Goal: Transaction & Acquisition: Purchase product/service

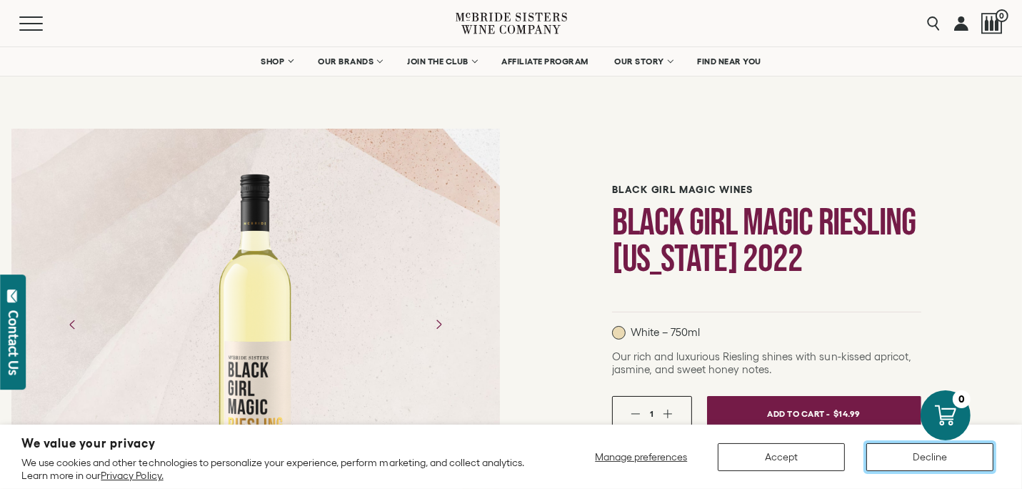
click at [963, 456] on button "Decline" at bounding box center [929, 457] width 127 height 28
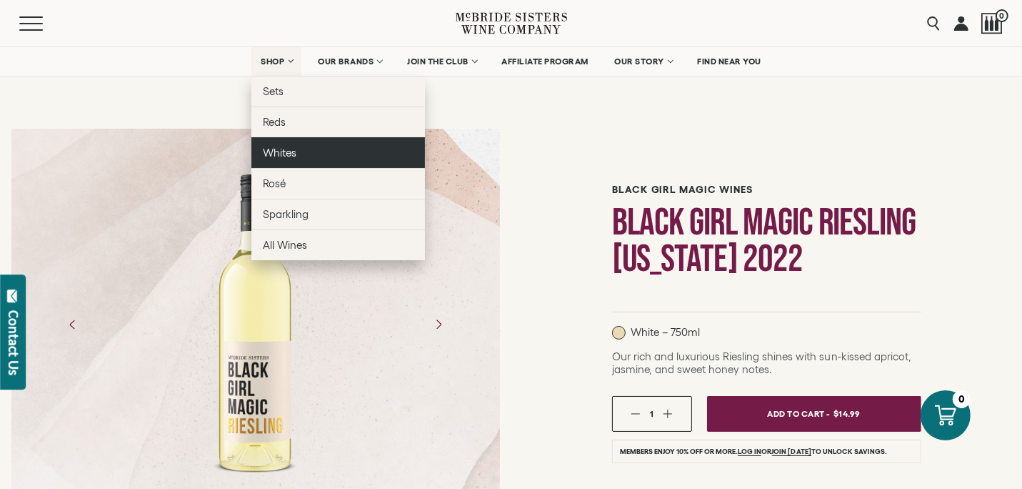
click at [283, 159] on link "Whites" at bounding box center [338, 152] width 174 height 31
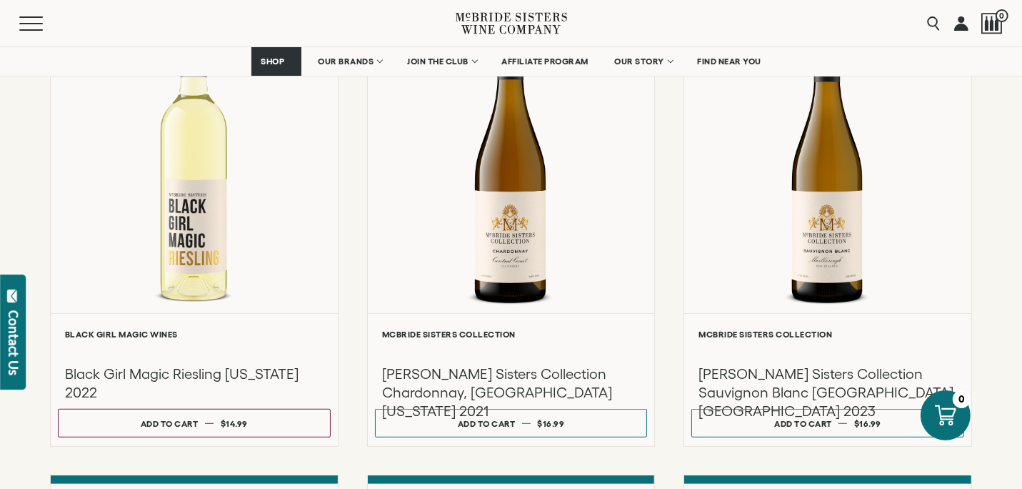
scroll to position [786, 0]
